Goal: Check status: Check status

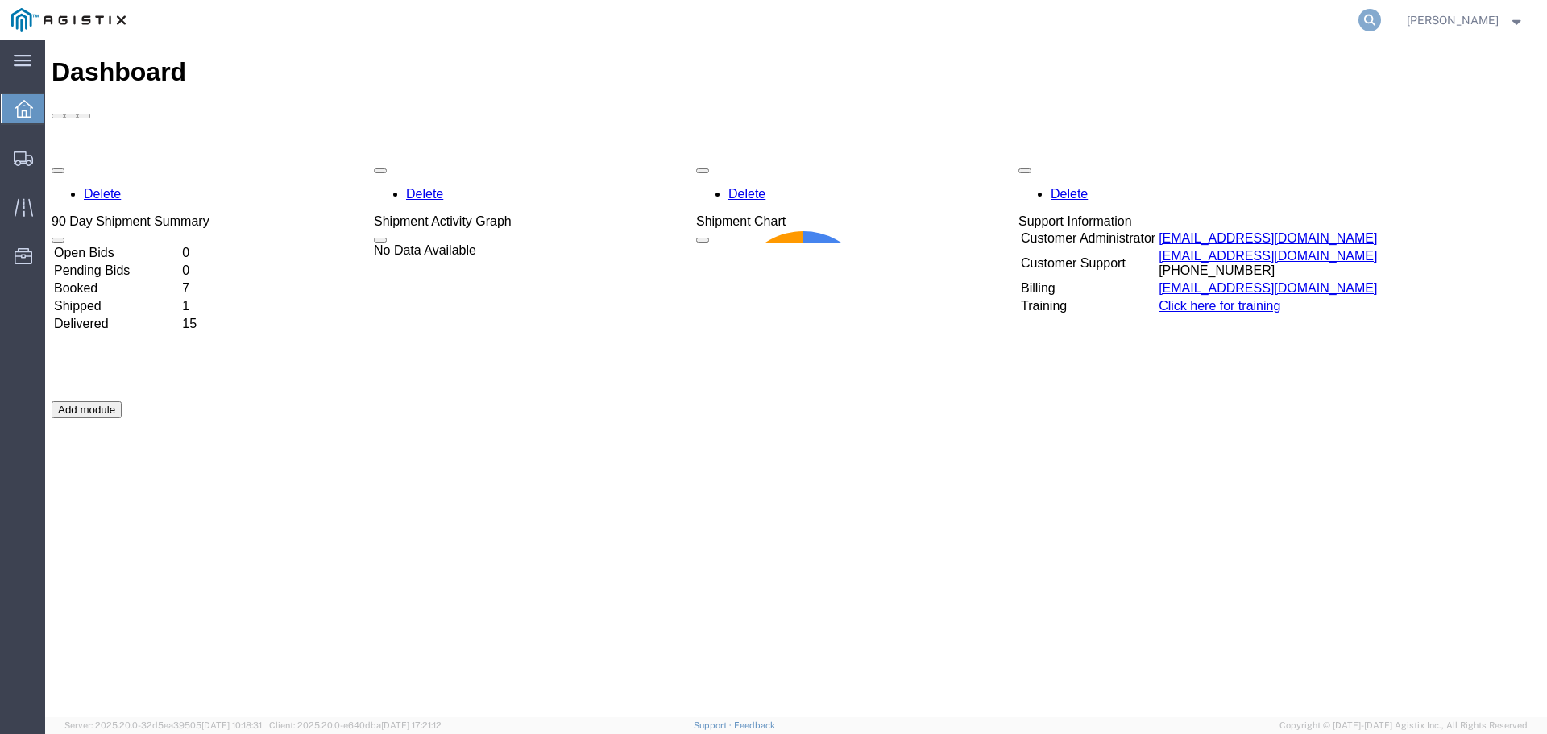
click at [1381, 19] on icon at bounding box center [1369, 20] width 23 height 23
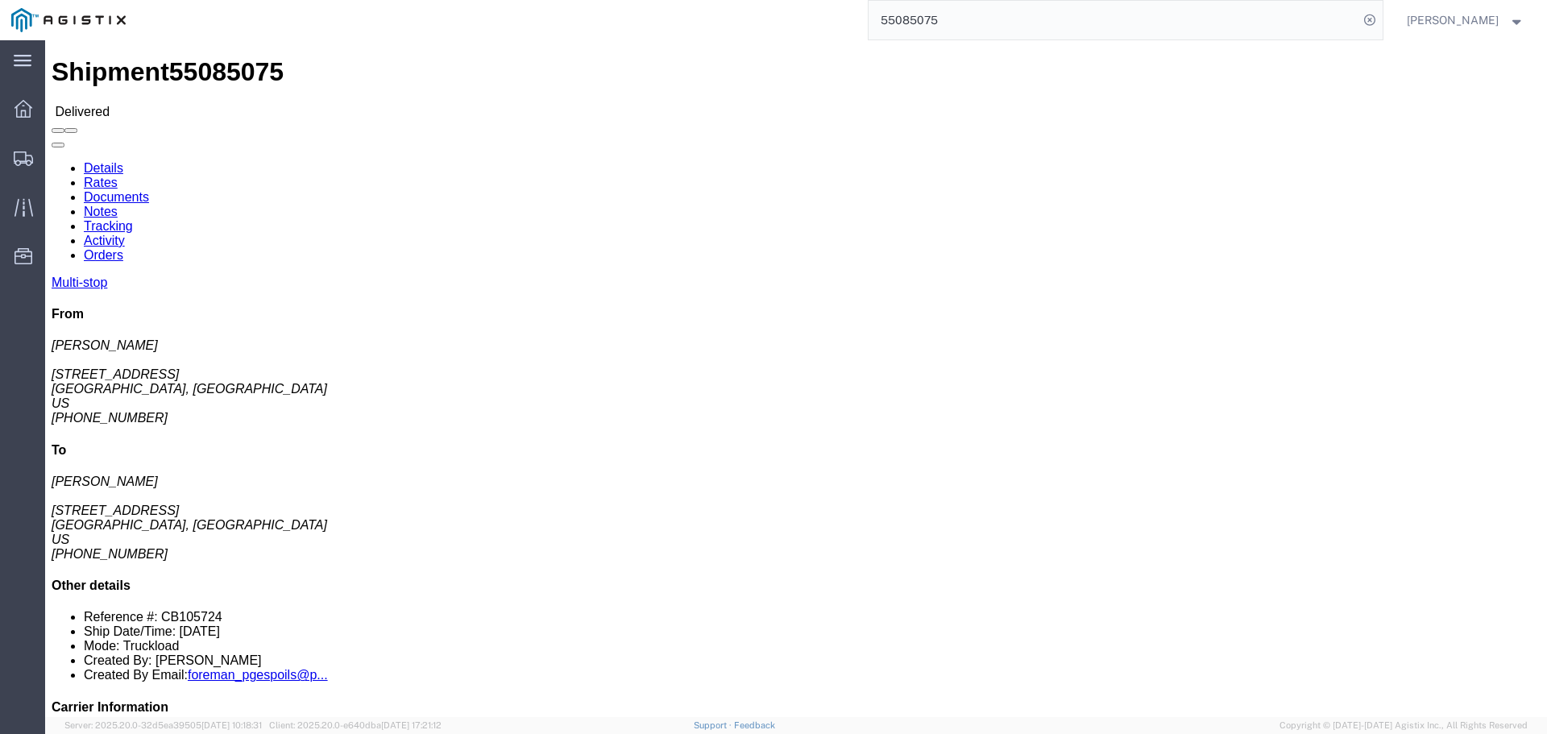
click at [992, 25] on input "55085075" at bounding box center [1113, 20] width 490 height 39
type input "5"
click at [972, 25] on input "55412217" at bounding box center [1113, 20] width 490 height 39
type input "5"
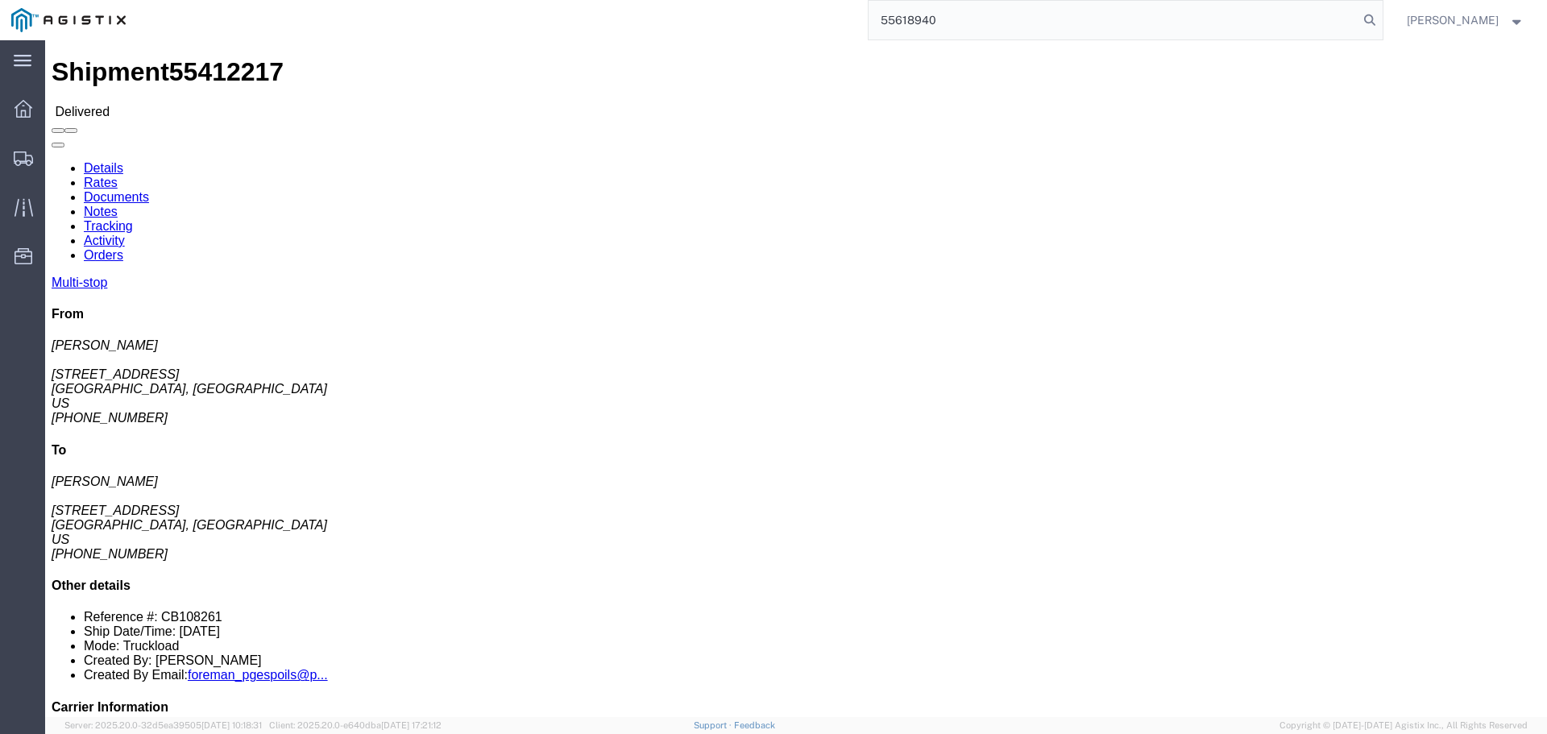
type input "55618940"
click link "Documents"
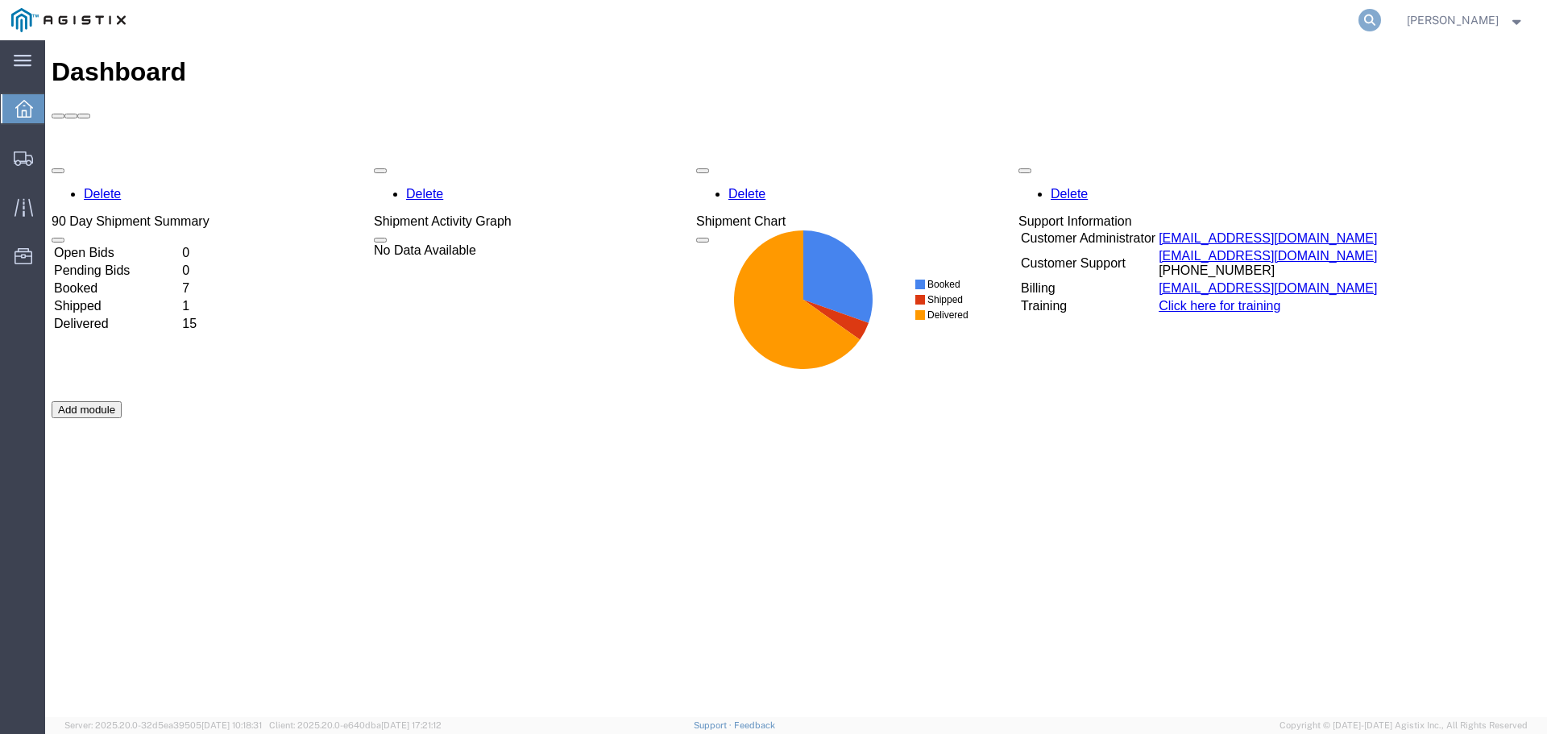
click at [1381, 19] on icon at bounding box center [1369, 20] width 23 height 23
click at [1130, 21] on input "search" at bounding box center [1113, 20] width 490 height 39
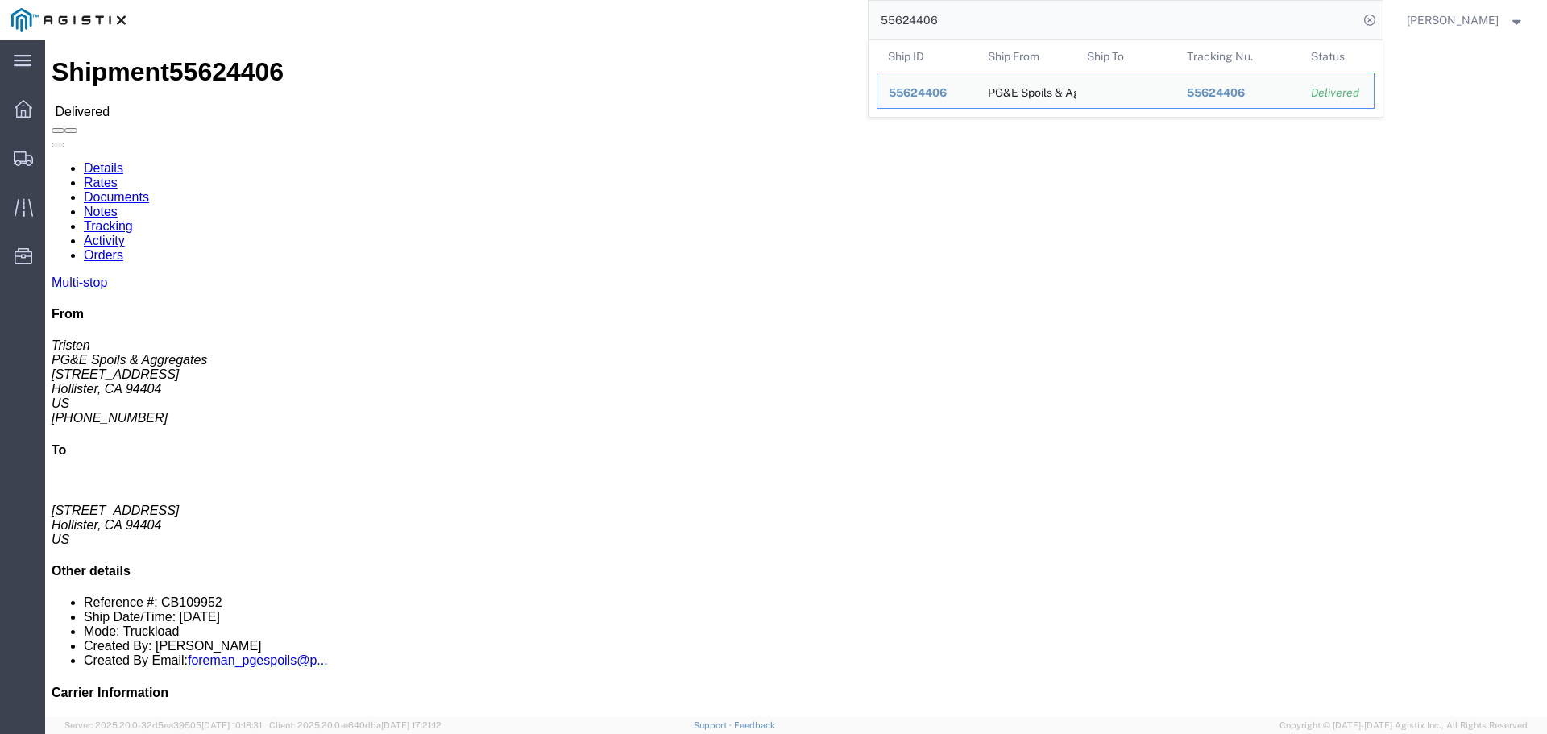
click at [994, 26] on input "55624406" at bounding box center [1113, 20] width 490 height 39
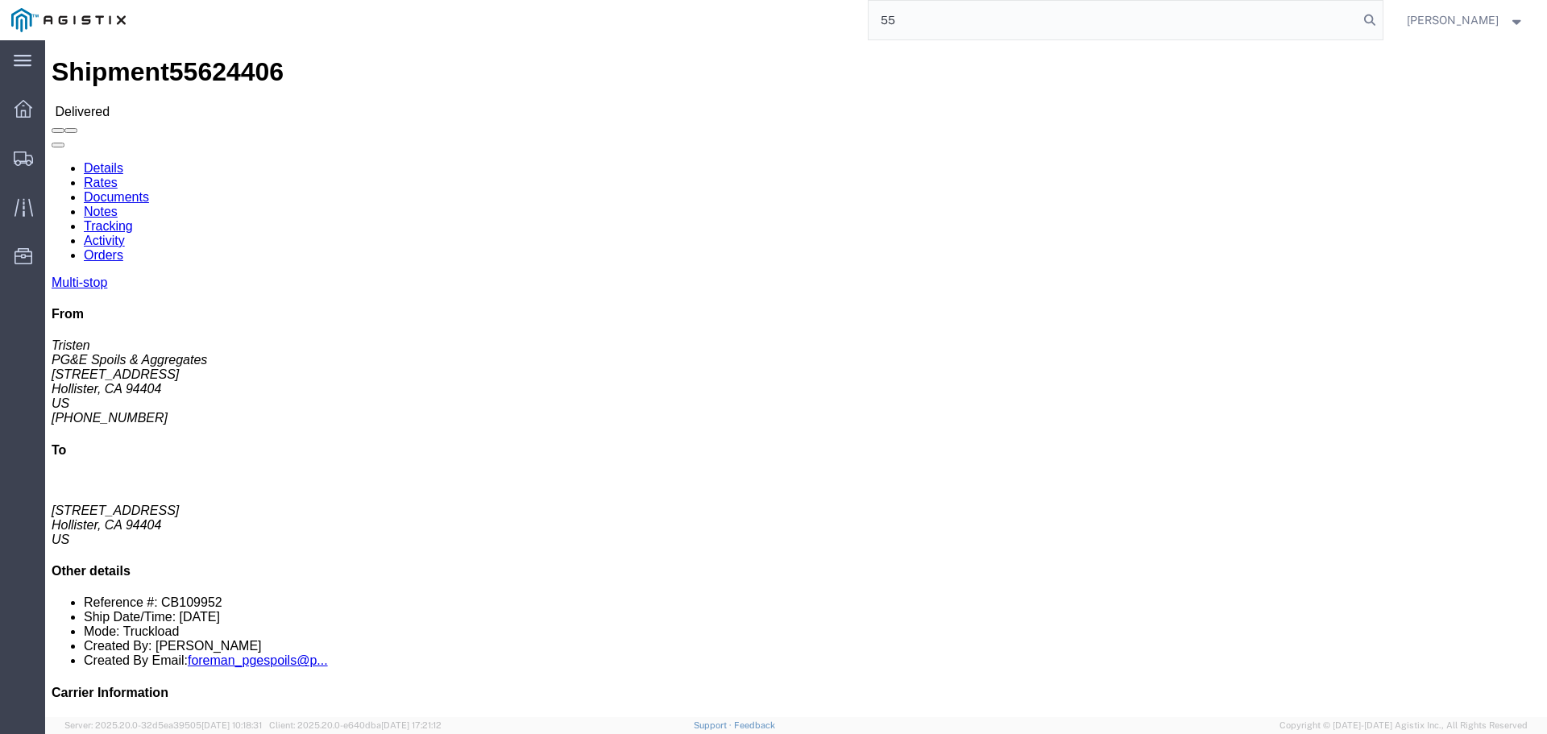
type input "5"
click at [993, 23] on input "55624409" at bounding box center [1113, 20] width 490 height 39
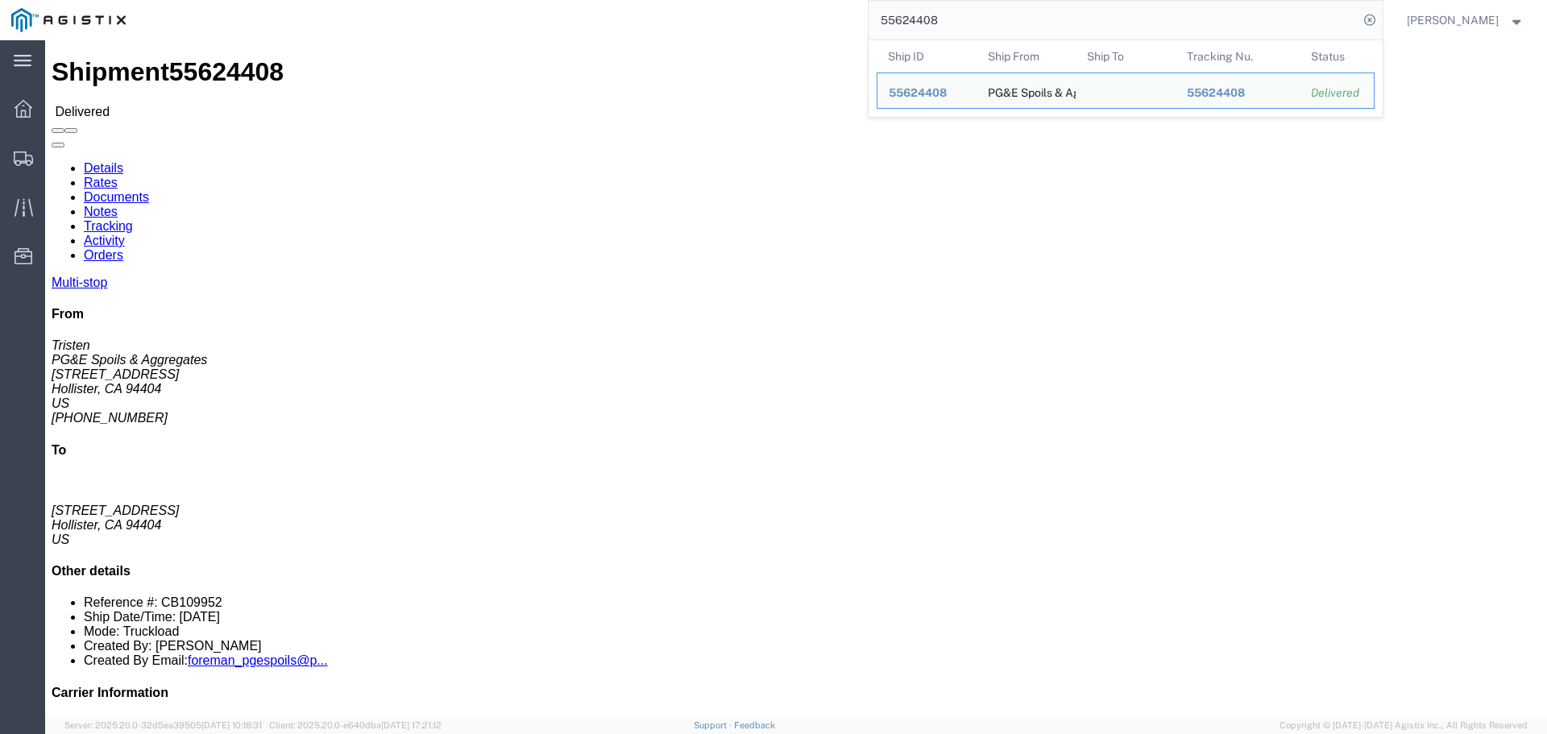
click at [972, 17] on input "55624408" at bounding box center [1113, 20] width 490 height 39
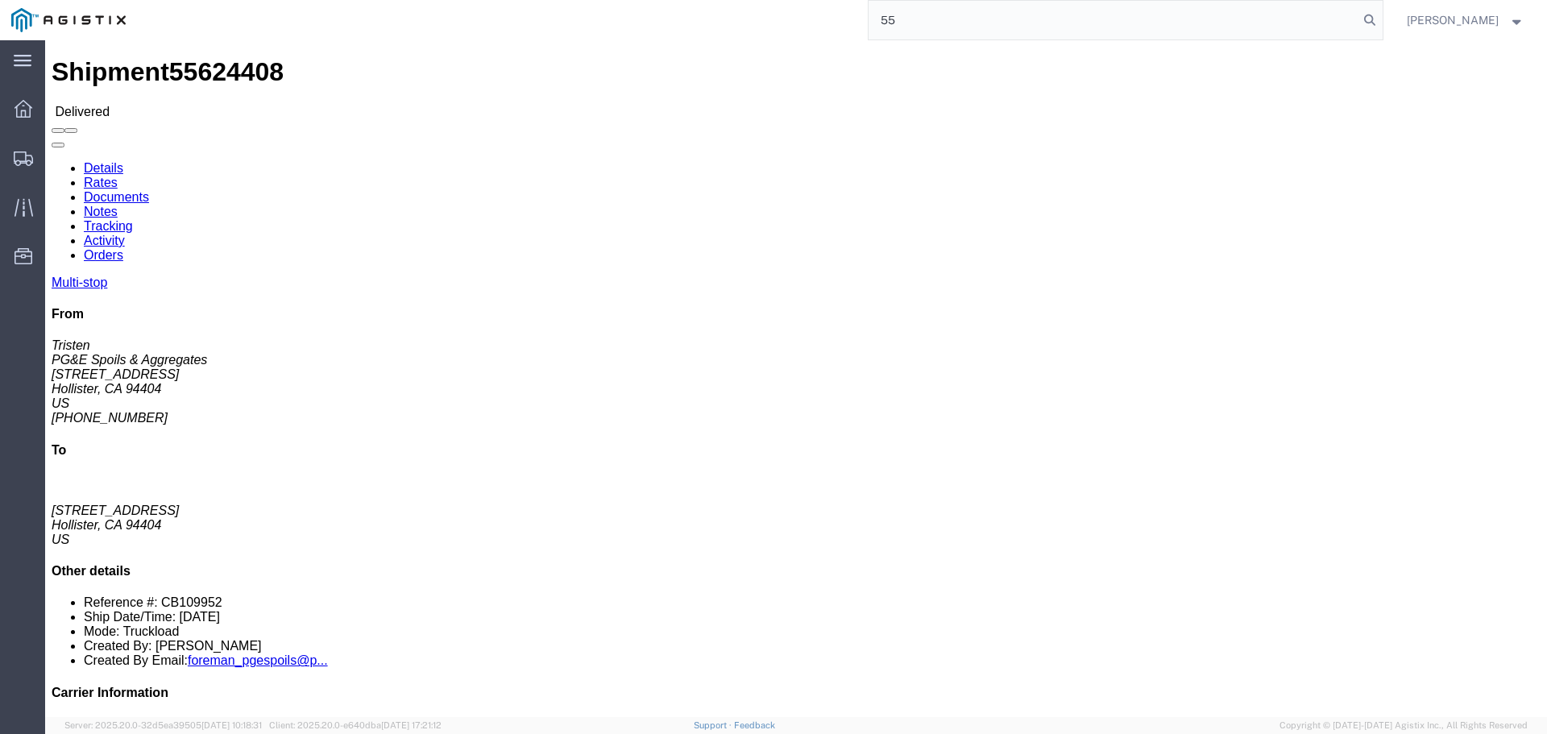
type input "5"
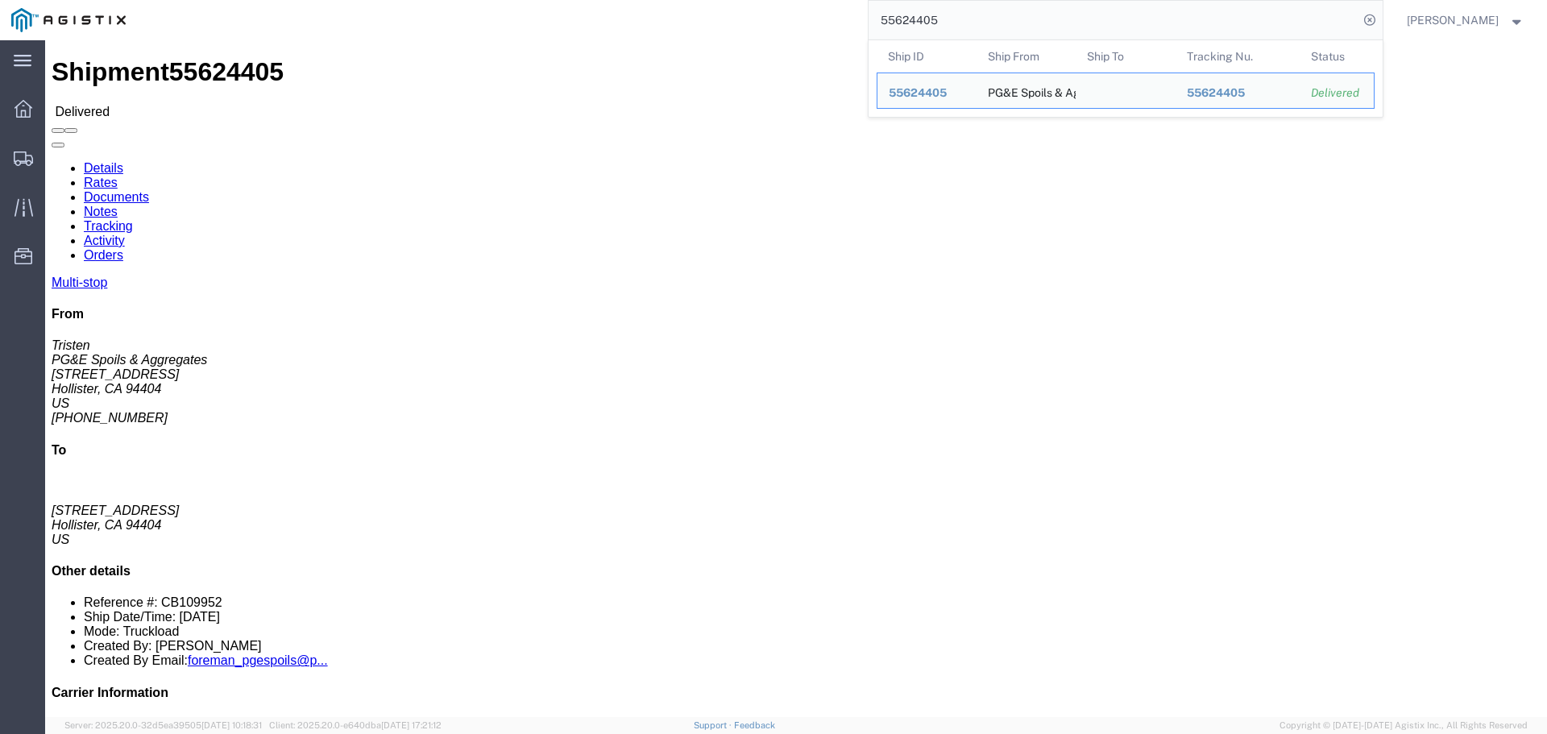
click at [964, 21] on input "55624405" at bounding box center [1113, 20] width 490 height 39
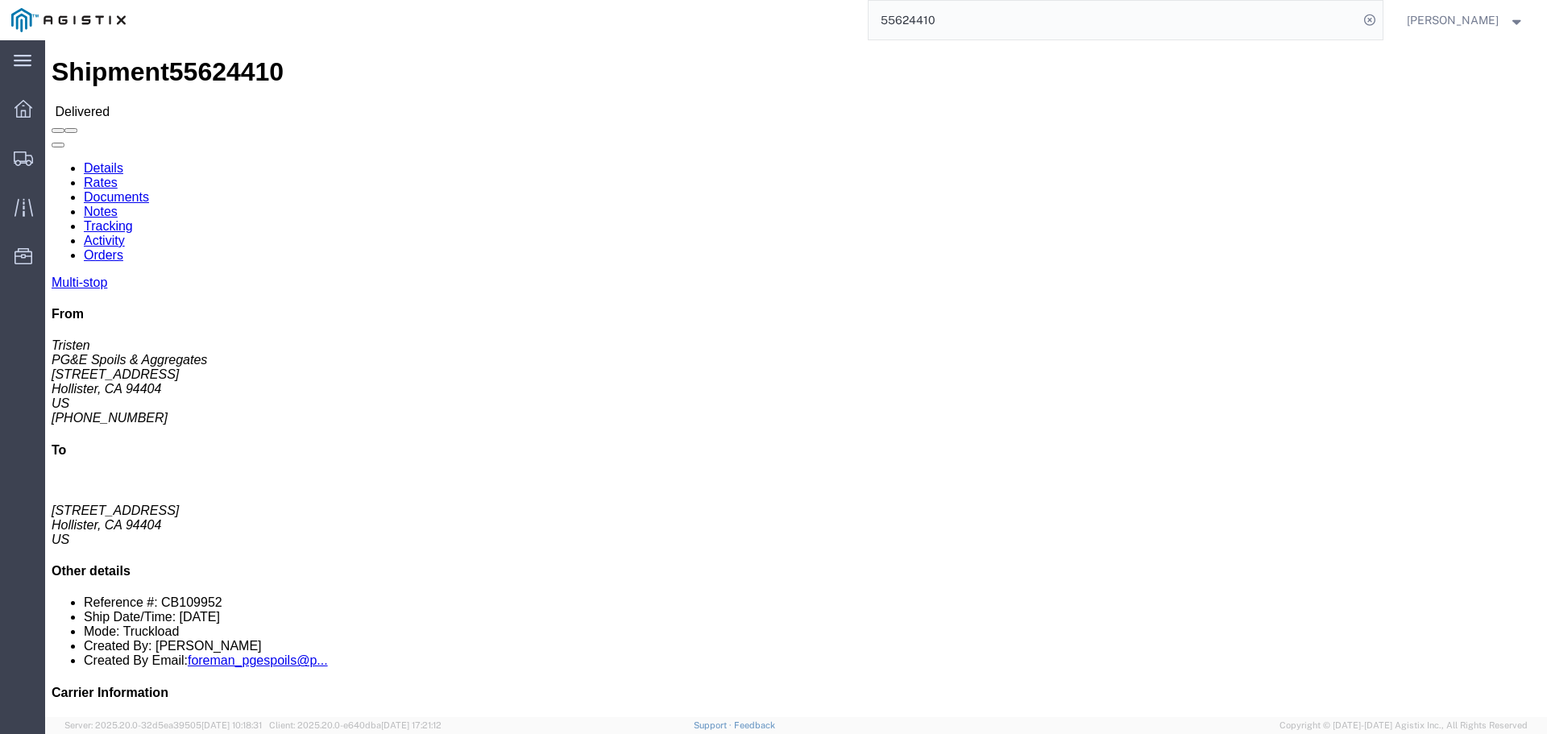
click at [964, 23] on input "55624410" at bounding box center [1113, 20] width 490 height 39
type input "5"
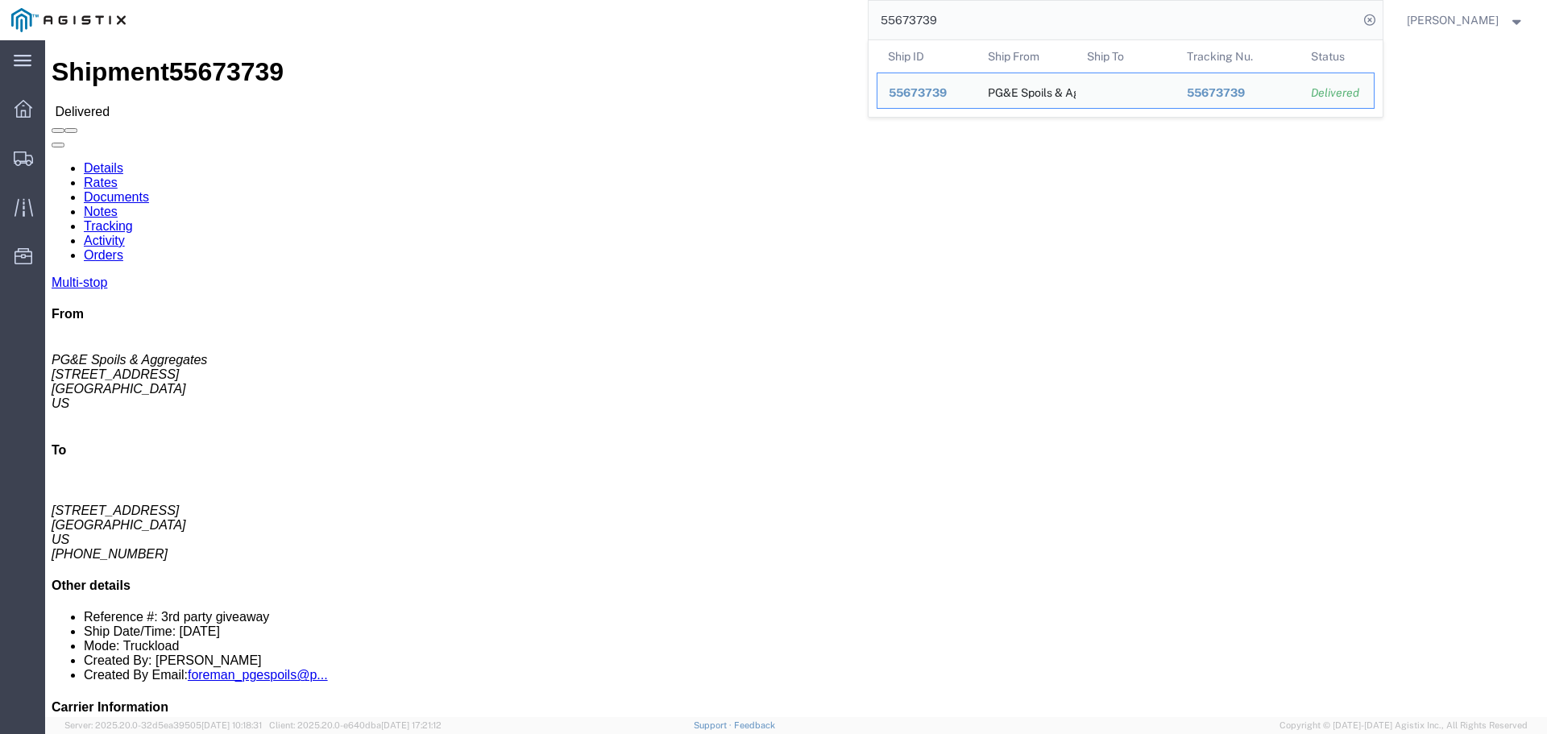
click at [975, 19] on input "55673739" at bounding box center [1113, 20] width 490 height 39
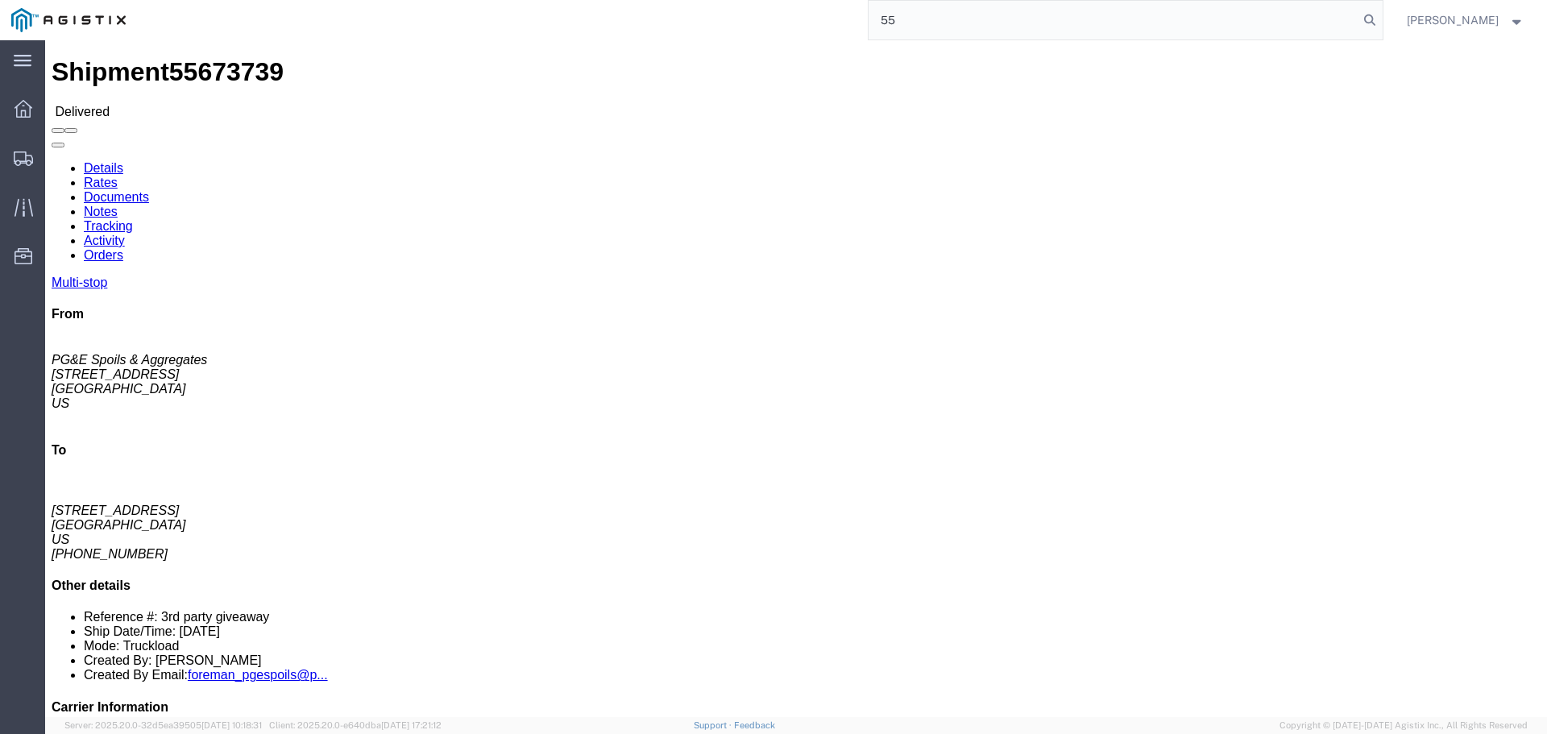
type input "5"
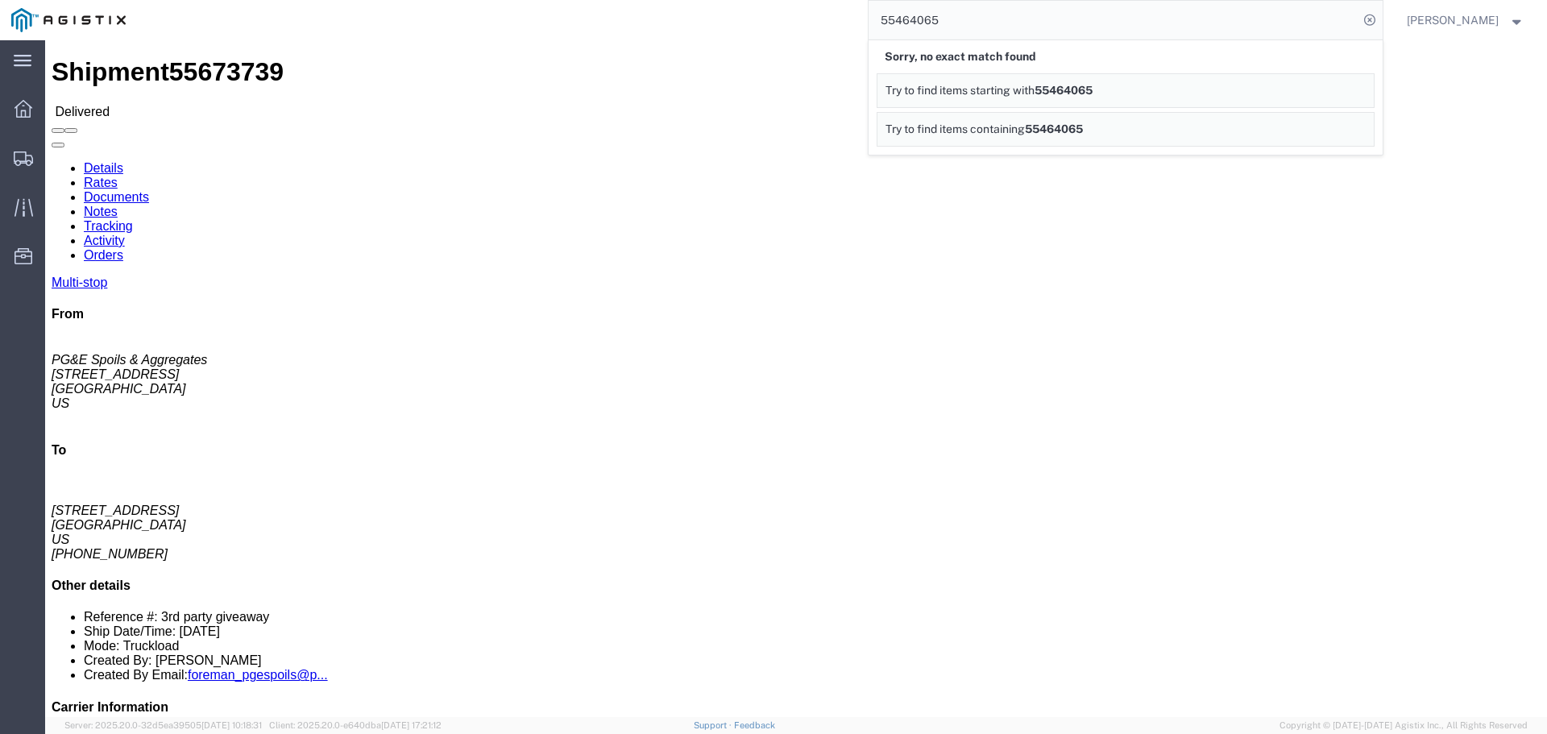
click at [984, 15] on input "55464065" at bounding box center [1113, 20] width 490 height 39
click at [974, 19] on input "55464062" at bounding box center [1113, 20] width 490 height 39
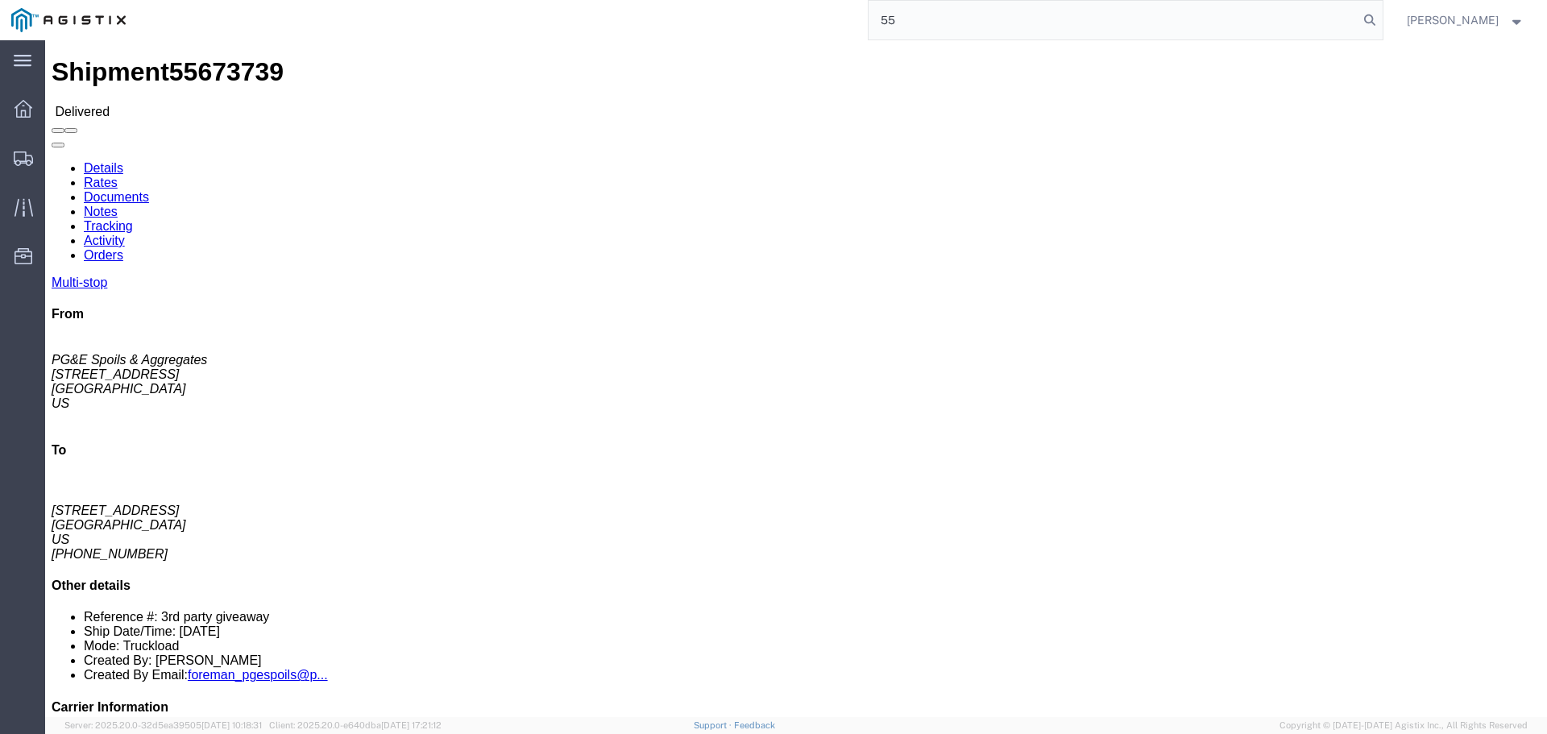
type input "5"
type input "56302194"
